Goal: Transaction & Acquisition: Subscribe to service/newsletter

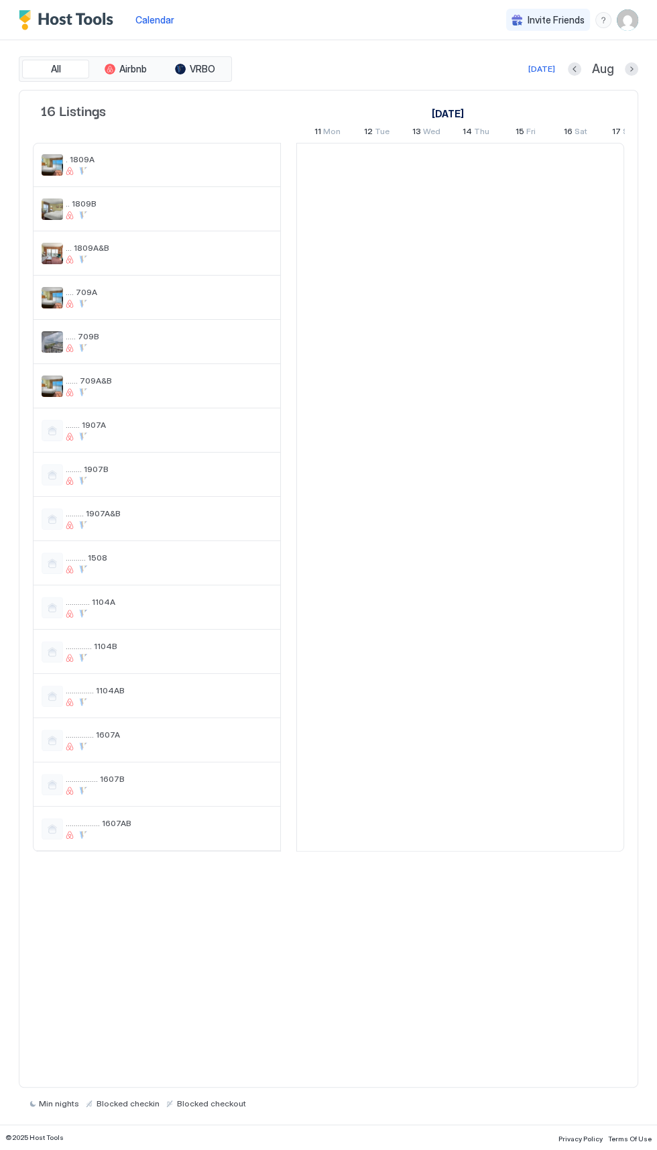
scroll to position [0, 727]
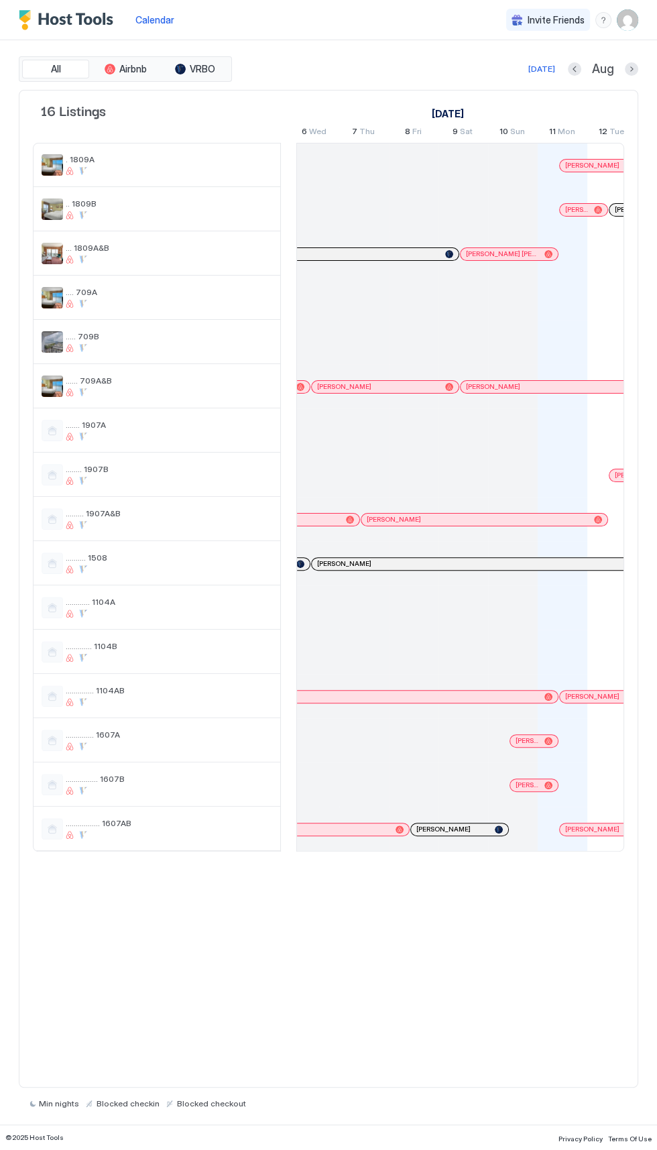
click at [416, 541] on div at bounding box center [414, 563] width 50 height 44
click at [399, 518] on span "[PERSON_NAME]" at bounding box center [394, 519] width 54 height 9
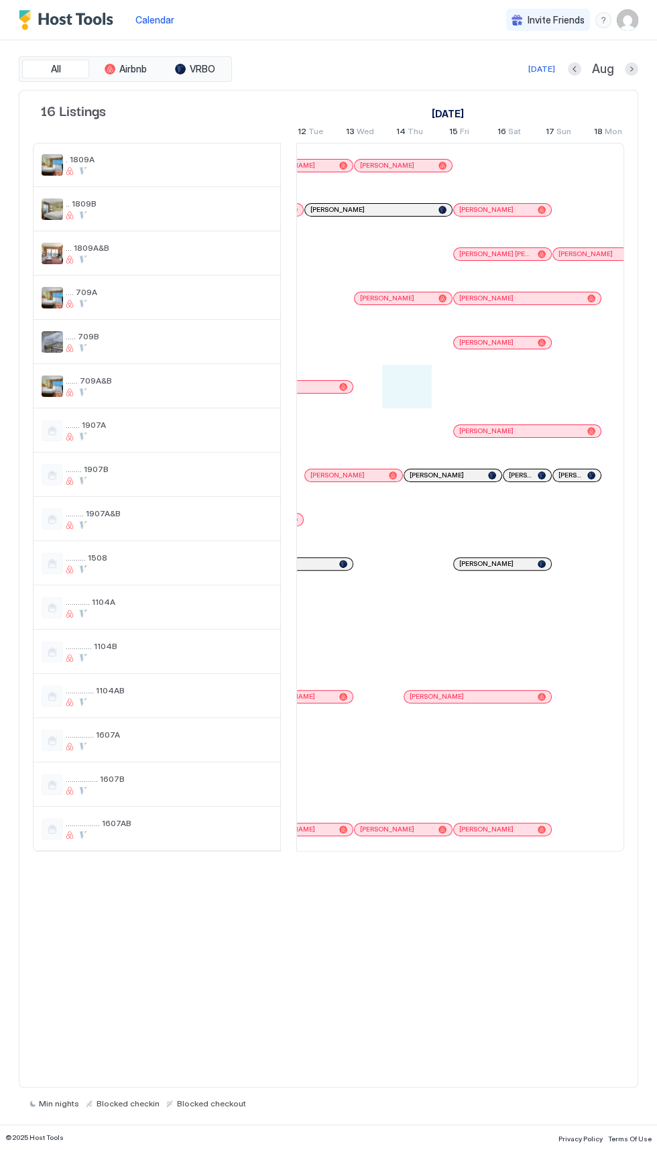
scroll to position [0, 820]
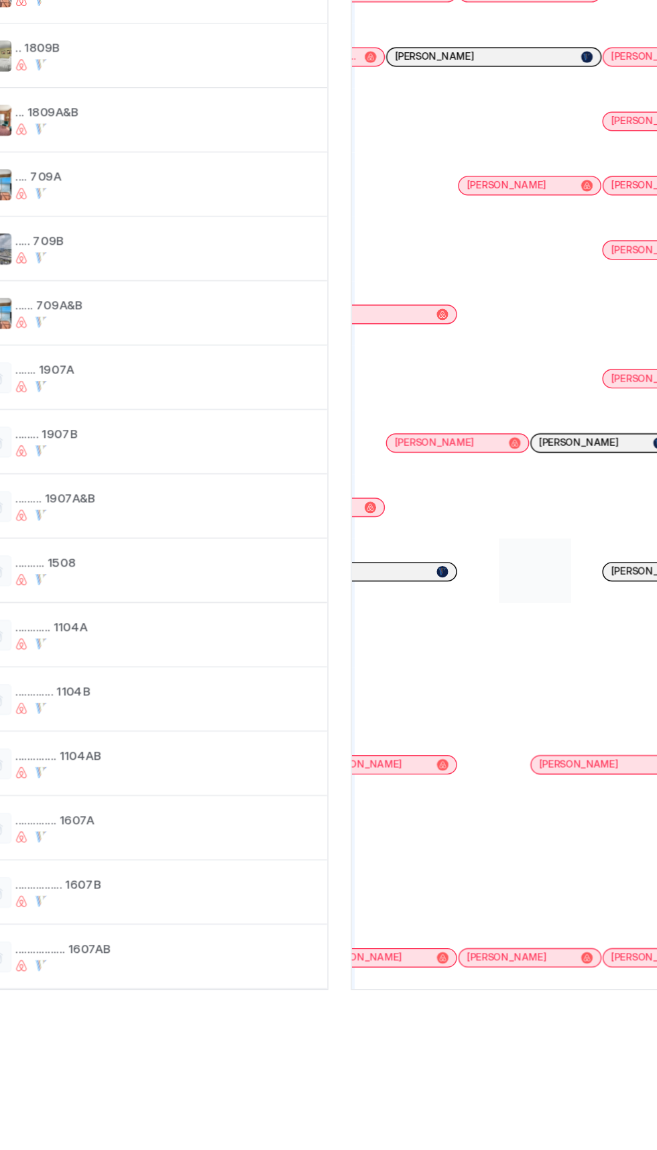
click at [423, 543] on div at bounding box center [423, 563] width 50 height 44
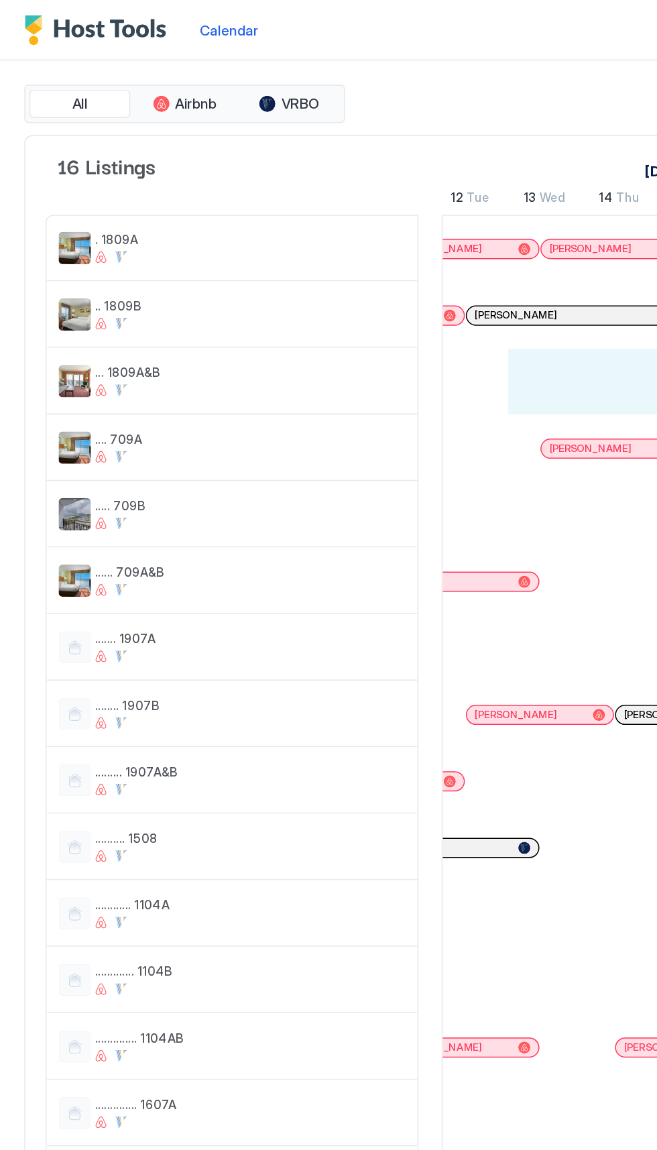
scroll to position [0, 777]
